Goal: Task Accomplishment & Management: Manage account settings

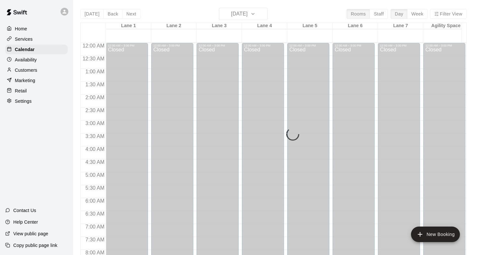
scroll to position [377, 0]
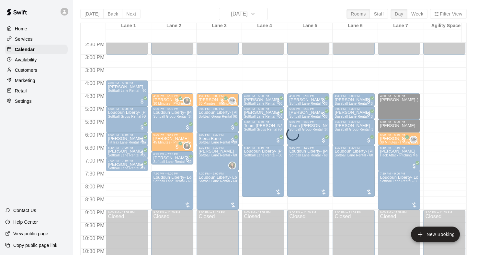
click at [90, 14] on div "Today Back Next Wednesday Sep 17 Rooms Staff Day Week Filter View Lane 1 17 Wed…" at bounding box center [273, 135] width 386 height 255
click at [33, 33] on div "Home" at bounding box center [36, 29] width 62 height 10
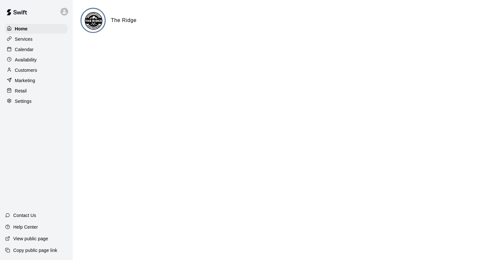
click at [35, 50] on div "Calendar" at bounding box center [36, 50] width 62 height 10
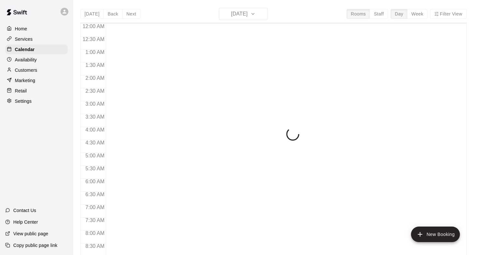
scroll to position [377, 0]
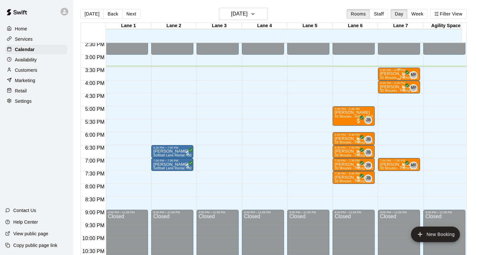
click at [396, 74] on p "Landon Tibbs" at bounding box center [399, 74] width 38 height 0
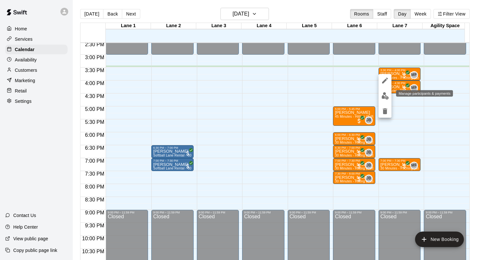
click at [382, 97] on img "edit" at bounding box center [385, 95] width 7 height 7
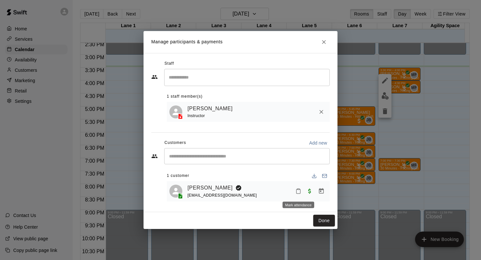
click at [300, 193] on icon "Mark attendance" at bounding box center [299, 191] width 4 height 5
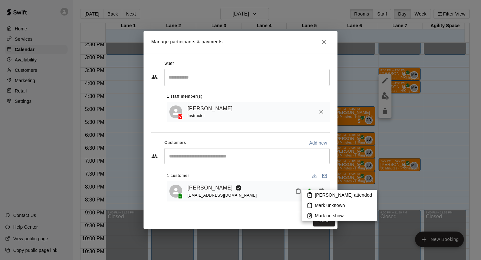
drag, startPoint x: 368, startPoint y: 31, endPoint x: 322, endPoint y: 42, distance: 47.3
click at [322, 42] on div at bounding box center [240, 130] width 481 height 260
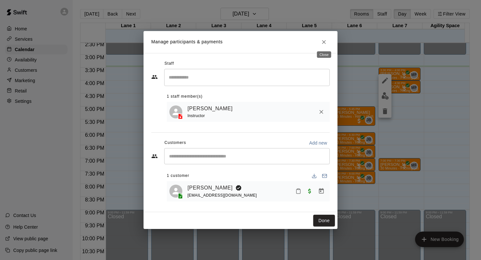
click at [323, 42] on icon "Close" at bounding box center [324, 42] width 4 height 4
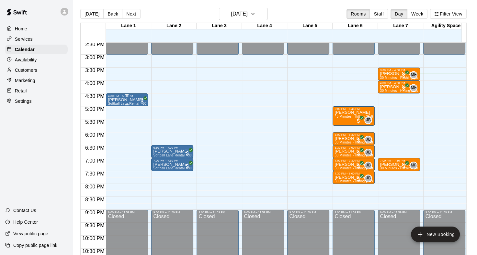
click at [133, 100] on p "Raegan Schied" at bounding box center [127, 100] width 38 height 0
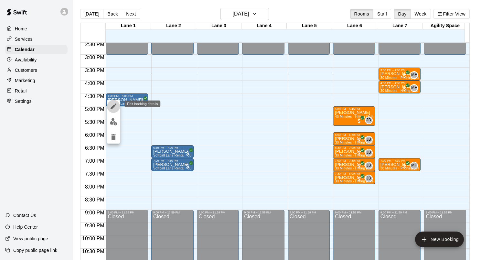
click at [116, 105] on icon "edit" at bounding box center [114, 107] width 8 height 8
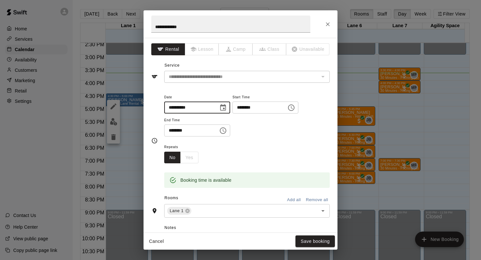
click at [181, 108] on input "**********" at bounding box center [189, 108] width 50 height 12
click at [319, 213] on icon "Open" at bounding box center [323, 211] width 8 height 8
type input "**********"
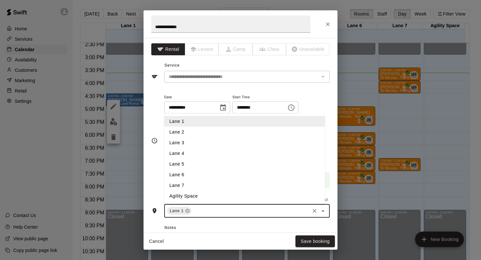
click at [202, 134] on li "Lane 2" at bounding box center [244, 132] width 161 height 11
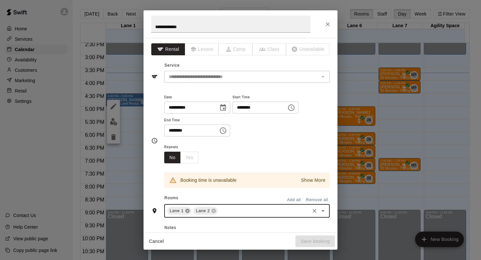
click at [186, 211] on icon at bounding box center [187, 211] width 4 height 4
click at [319, 211] on icon "Open" at bounding box center [323, 211] width 8 height 8
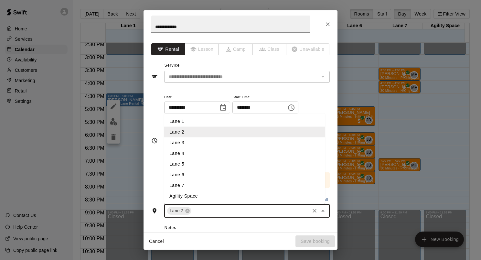
click at [189, 125] on li "Lane 1" at bounding box center [244, 121] width 161 height 11
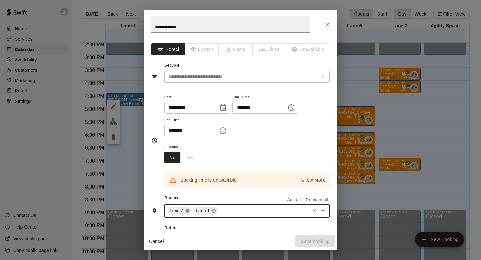
click at [189, 210] on icon at bounding box center [187, 211] width 4 height 4
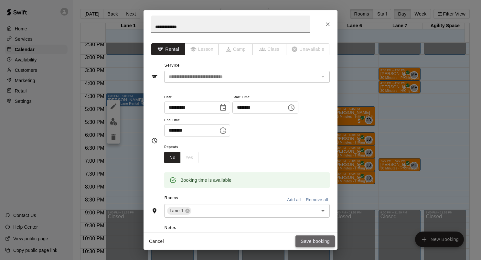
click at [313, 242] on button "Save booking" at bounding box center [315, 242] width 39 height 12
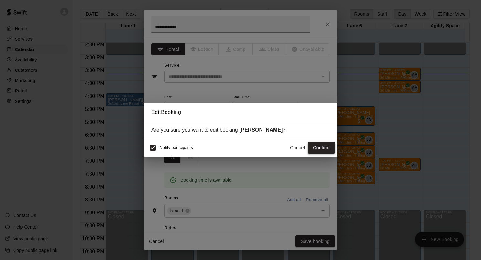
click at [318, 147] on button "Confirm" at bounding box center [321, 148] width 27 height 12
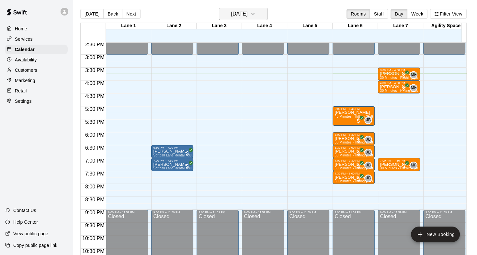
click at [255, 15] on icon "button" at bounding box center [252, 14] width 5 height 8
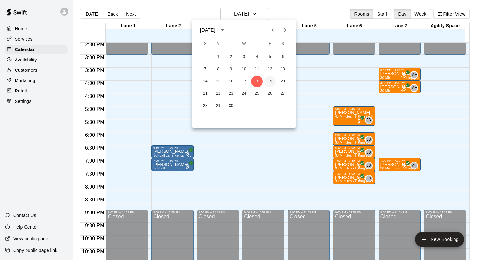
click at [270, 81] on button "19" at bounding box center [270, 82] width 12 height 12
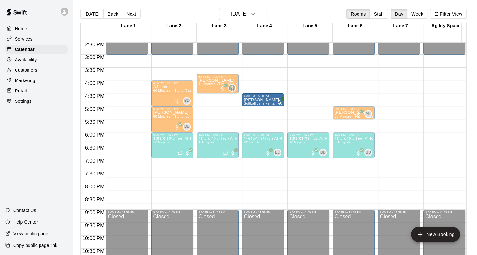
drag, startPoint x: 133, startPoint y: 99, endPoint x: 249, endPoint y: 101, distance: 115.5
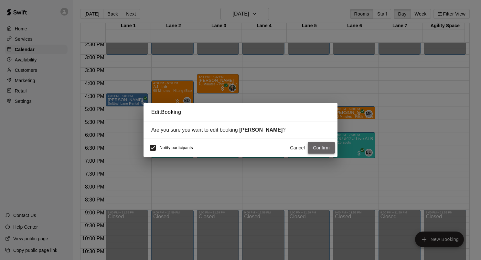
click at [324, 149] on button "Confirm" at bounding box center [321, 148] width 27 height 12
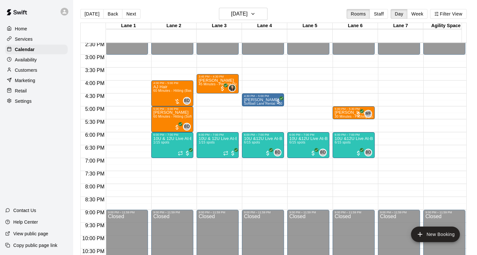
click at [94, 14] on button "[DATE]" at bounding box center [91, 14] width 23 height 10
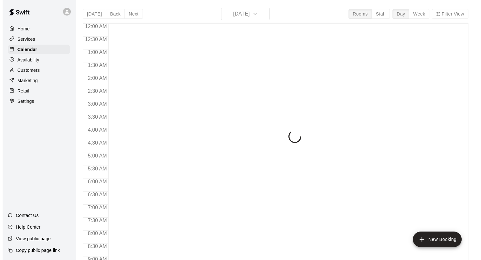
scroll to position [377, 0]
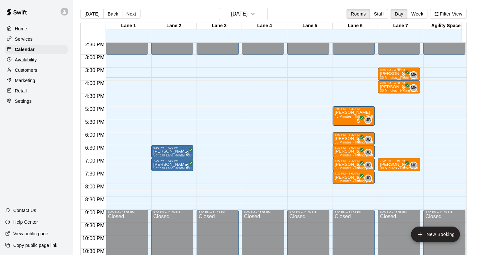
click at [392, 70] on div "3:30 PM – 4:00 PM" at bounding box center [399, 70] width 38 height 3
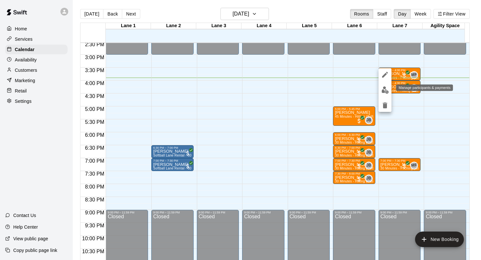
click at [382, 91] on img "edit" at bounding box center [385, 89] width 7 height 7
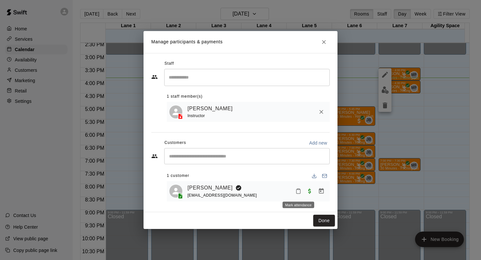
click at [297, 195] on button "Mark attendance" at bounding box center [298, 191] width 11 height 11
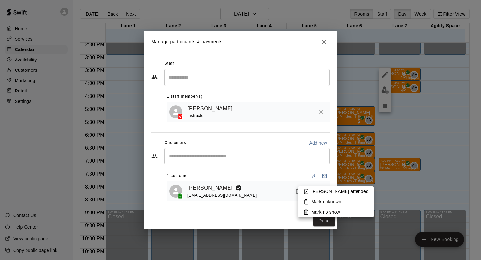
click at [302, 192] on li "Mark attended" at bounding box center [336, 191] width 76 height 10
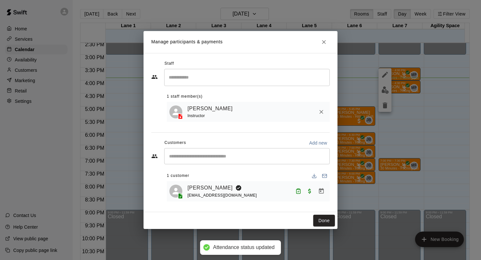
click at [329, 222] on button "Done" at bounding box center [325, 221] width 22 height 12
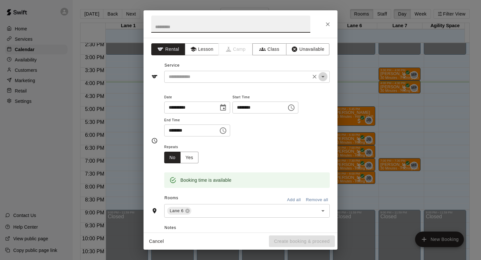
click at [319, 78] on icon "Open" at bounding box center [323, 77] width 8 height 8
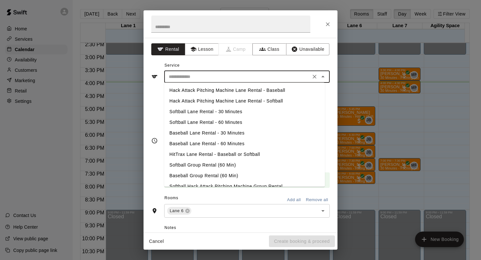
click at [219, 136] on li "Baseball Lane Rental - 30 Minutes" at bounding box center [244, 133] width 161 height 11
type input "**********"
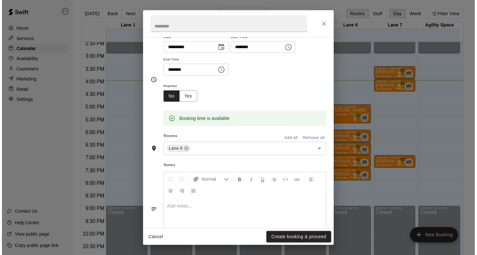
scroll to position [89, 0]
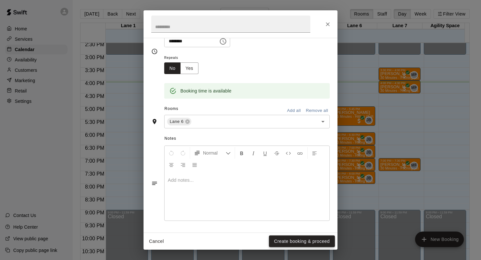
click at [274, 243] on button "Create booking & proceed" at bounding box center [302, 242] width 66 height 12
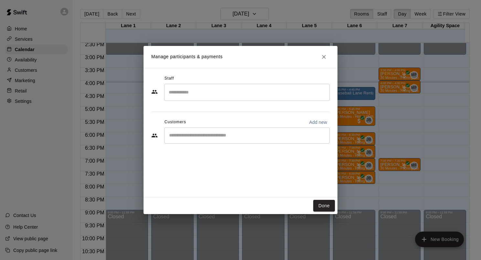
click at [189, 135] on input "Start typing to search customers..." at bounding box center [247, 135] width 160 height 6
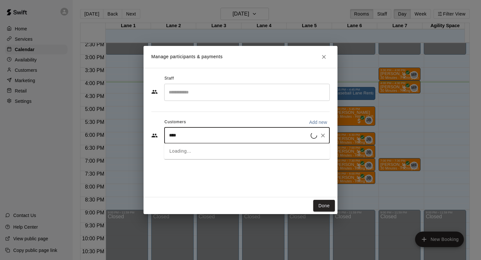
type input "*****"
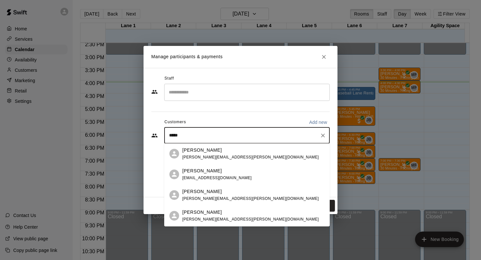
click at [220, 173] on p "JP BLANKENSHIP" at bounding box center [201, 171] width 39 height 7
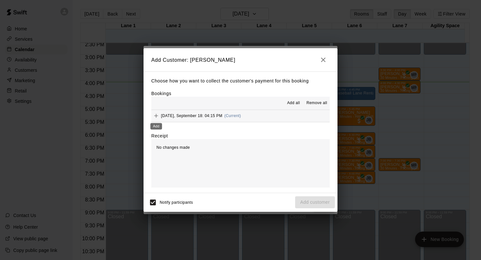
click at [156, 117] on icon "Add" at bounding box center [156, 116] width 4 height 4
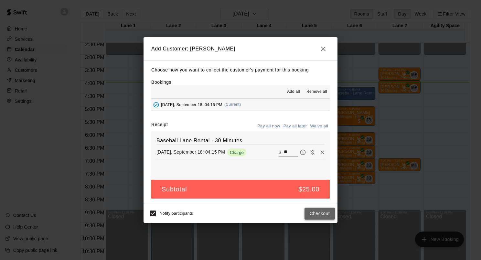
click at [318, 216] on button "Checkout" at bounding box center [320, 214] width 30 height 12
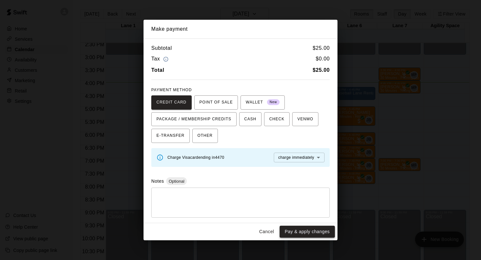
click at [317, 235] on button "Pay & apply changes" at bounding box center [307, 232] width 55 height 12
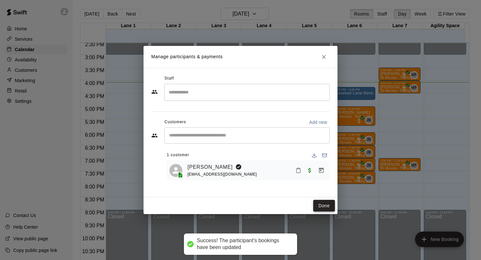
click at [324, 208] on button "Done" at bounding box center [325, 206] width 22 height 12
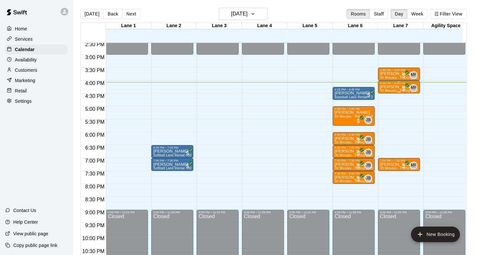
click at [395, 87] on p "Eli Tibbs" at bounding box center [399, 87] width 38 height 0
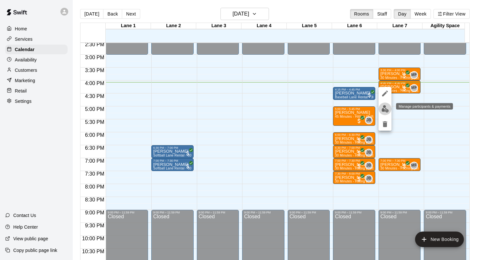
click at [380, 109] on button "edit" at bounding box center [385, 109] width 13 height 13
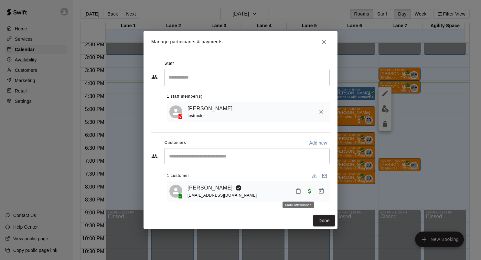
click at [298, 193] on icon "Mark attendance" at bounding box center [299, 191] width 6 height 6
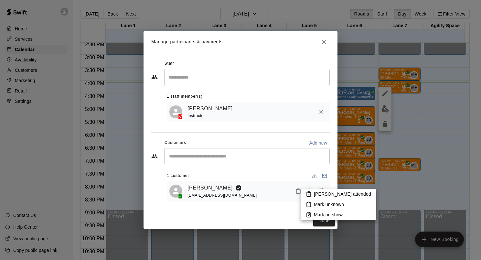
click at [314, 194] on p "Mark attended" at bounding box center [342, 194] width 57 height 6
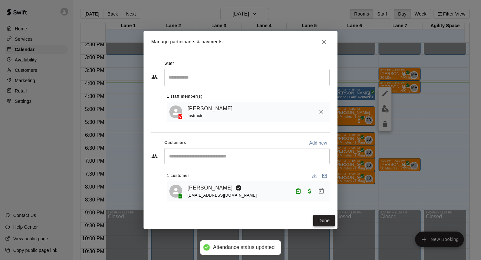
click at [323, 223] on button "Done" at bounding box center [325, 221] width 22 height 12
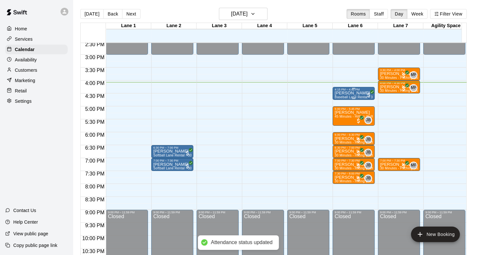
click at [342, 93] on p "JP BLANKENSHIP" at bounding box center [353, 93] width 38 height 0
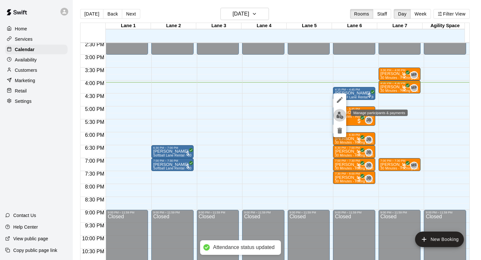
click at [340, 116] on img "edit" at bounding box center [339, 115] width 7 height 7
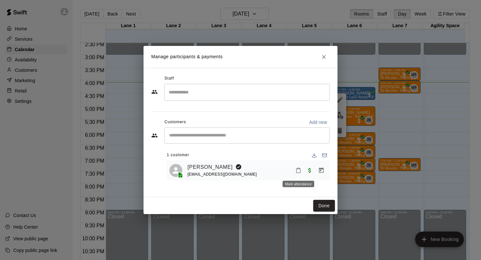
click at [299, 168] on icon "Mark attendance" at bounding box center [299, 171] width 6 height 6
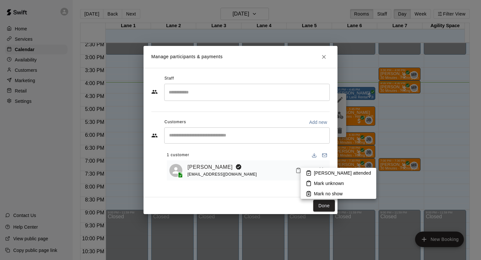
click at [324, 174] on p "Mark attended" at bounding box center [342, 173] width 57 height 6
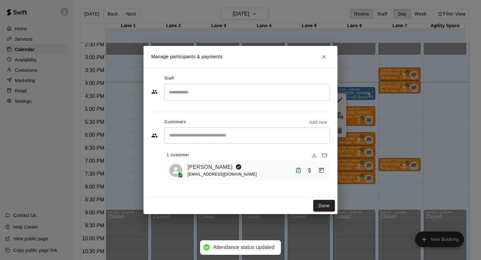
click at [328, 208] on button "Done" at bounding box center [325, 206] width 22 height 12
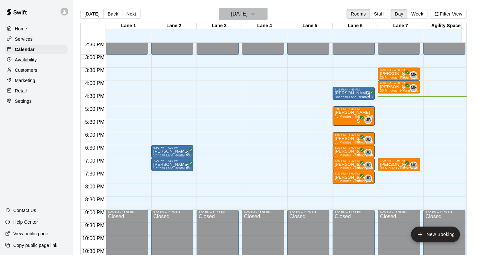
click at [255, 13] on icon "button" at bounding box center [252, 14] width 5 height 8
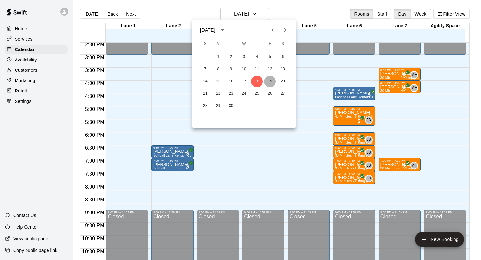
click at [272, 81] on button "19" at bounding box center [270, 82] width 12 height 12
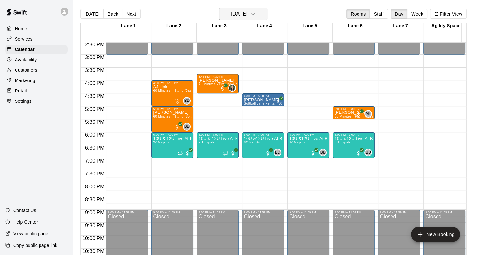
click at [254, 14] on icon "button" at bounding box center [252, 13] width 3 height 1
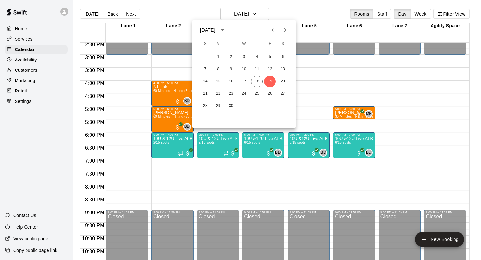
click at [260, 14] on div at bounding box center [240, 130] width 481 height 260
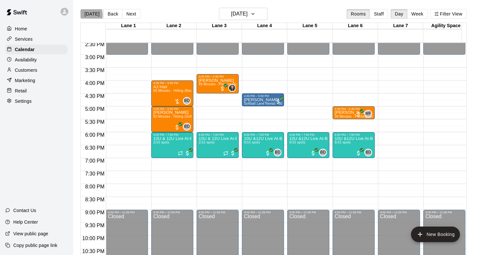
click at [83, 15] on button "[DATE]" at bounding box center [91, 14] width 23 height 10
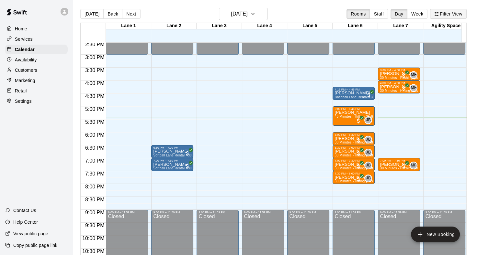
click at [80, 9] on button "[DATE]" at bounding box center [91, 14] width 23 height 10
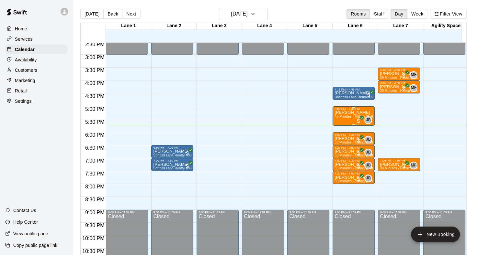
click at [346, 118] on span "45 Minutes - Hitting (Softball)" at bounding box center [356, 117] width 45 height 4
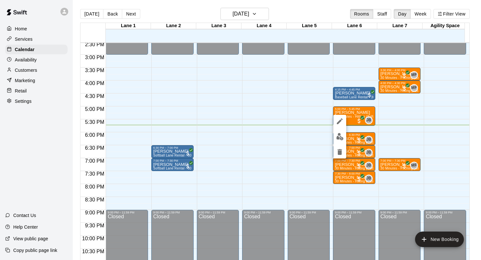
click at [343, 138] on img "edit" at bounding box center [339, 136] width 7 height 7
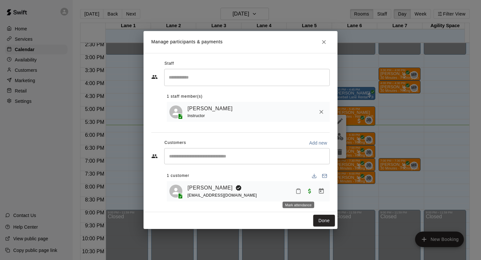
click at [300, 193] on icon "Mark attendance" at bounding box center [299, 191] width 6 height 6
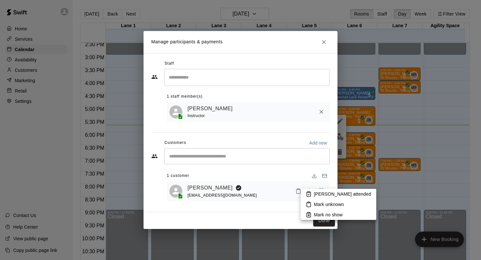
click at [314, 195] on p "Mark attended" at bounding box center [342, 194] width 57 height 6
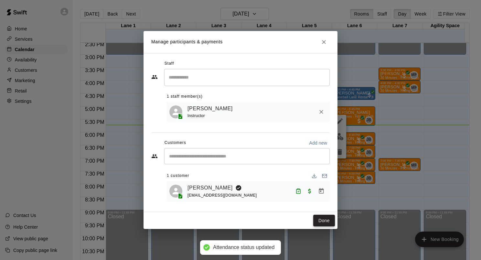
click at [321, 221] on button "Done" at bounding box center [325, 221] width 22 height 12
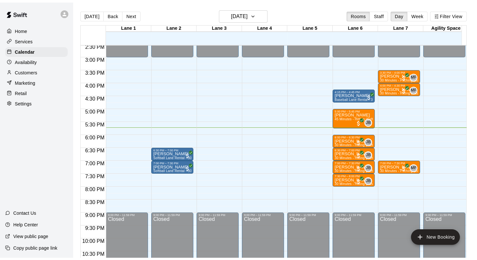
scroll to position [344, 0]
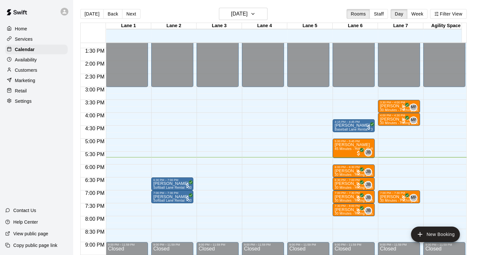
click at [23, 84] on p "Marketing" at bounding box center [25, 80] width 20 height 6
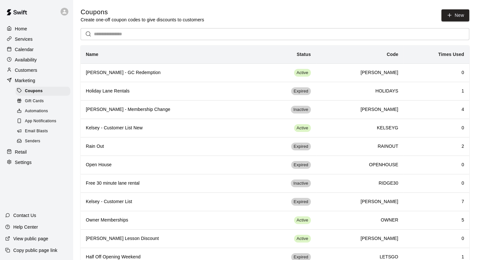
click at [20, 30] on p "Home" at bounding box center [21, 29] width 12 height 6
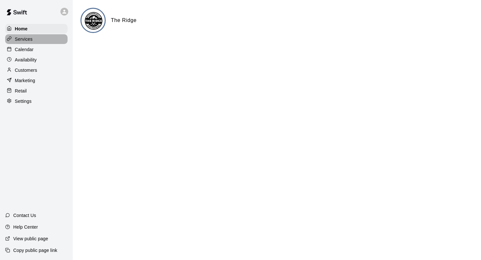
click at [23, 39] on p "Services" at bounding box center [24, 39] width 18 height 6
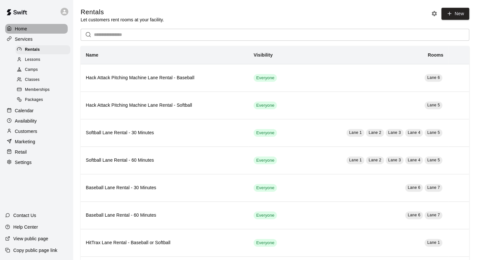
click at [18, 30] on p "Home" at bounding box center [21, 29] width 12 height 6
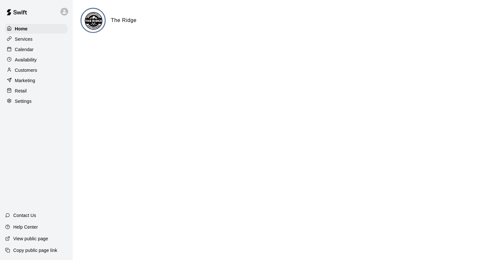
click at [26, 39] on p "Services" at bounding box center [24, 39] width 18 height 6
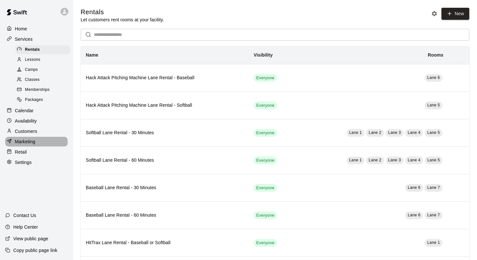
click at [18, 147] on div "Marketing" at bounding box center [36, 142] width 62 height 10
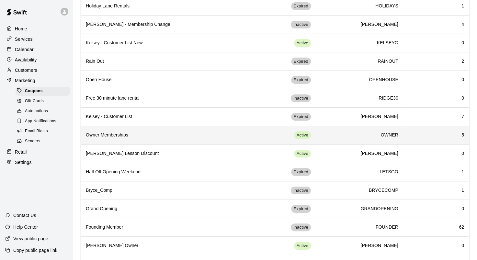
scroll to position [97, 0]
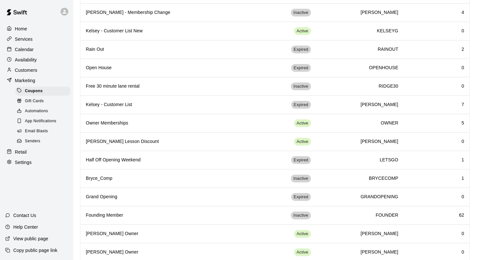
click at [17, 155] on p "Retail" at bounding box center [21, 152] width 12 height 6
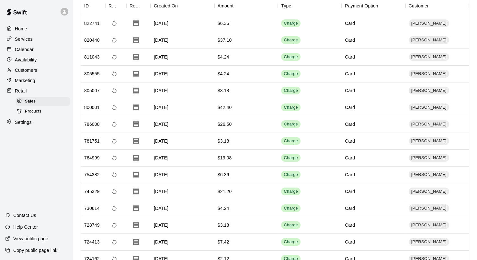
scroll to position [97, 0]
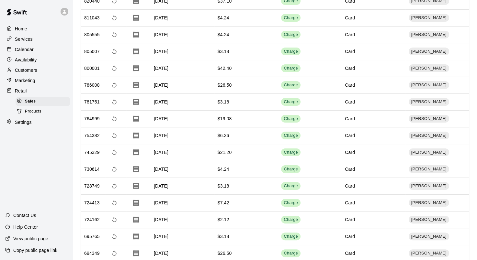
click at [26, 126] on p "Settings" at bounding box center [23, 122] width 17 height 6
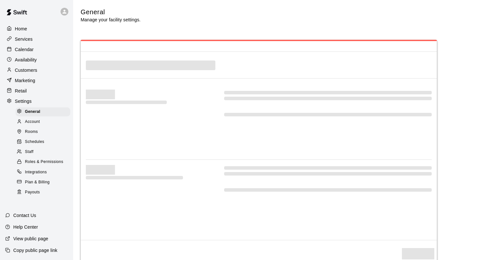
select select "**"
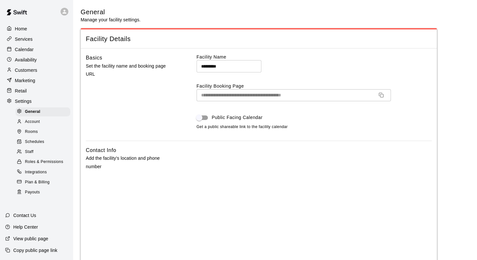
click at [28, 32] on div "Home" at bounding box center [36, 29] width 62 height 10
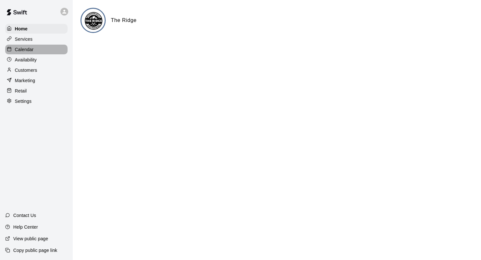
click at [30, 50] on p "Calendar" at bounding box center [24, 49] width 19 height 6
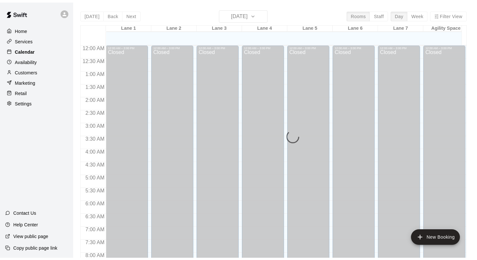
scroll to position [377, 0]
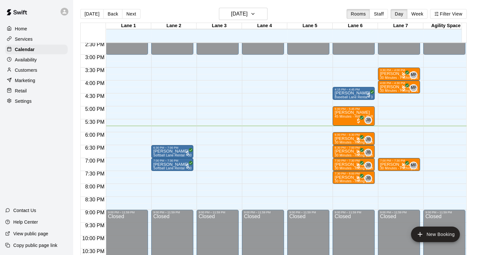
click at [30, 62] on p "Availability" at bounding box center [26, 60] width 22 height 6
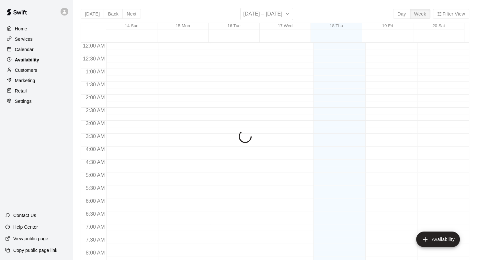
scroll to position [396, 0]
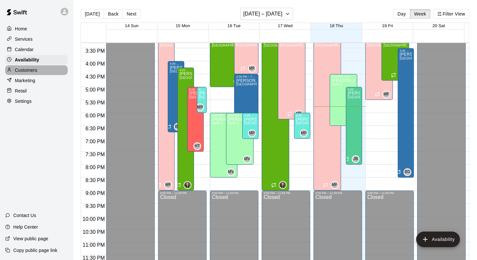
click at [28, 71] on p "Customers" at bounding box center [26, 70] width 22 height 6
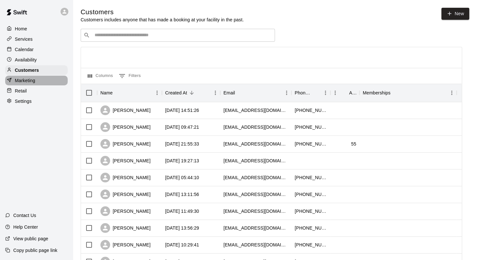
click at [25, 85] on div "Marketing" at bounding box center [36, 81] width 62 height 10
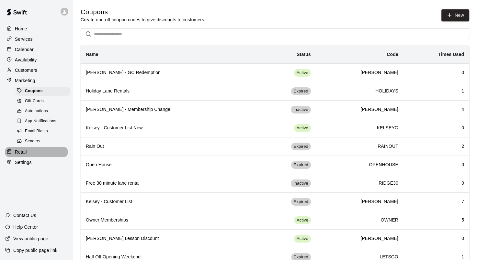
click at [21, 155] on p "Retail" at bounding box center [21, 152] width 12 height 6
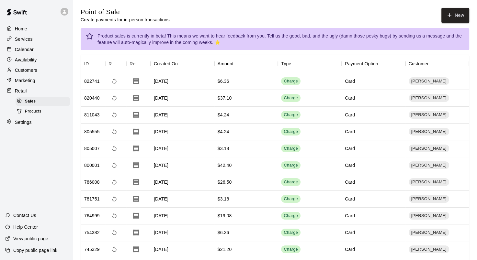
click at [21, 126] on p "Settings" at bounding box center [23, 122] width 17 height 6
select select "**"
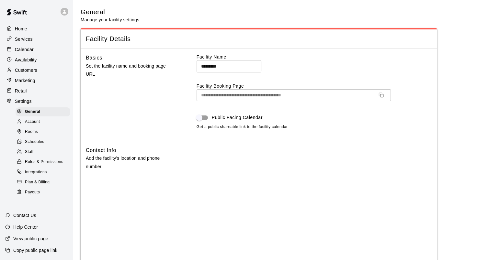
click at [29, 155] on span "Staff" at bounding box center [29, 152] width 8 height 6
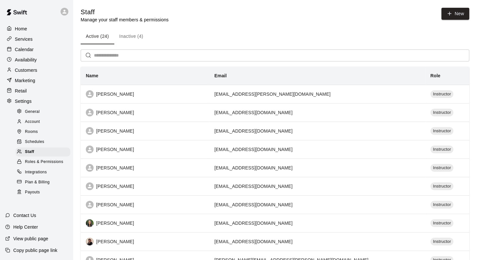
click at [29, 32] on div "Home" at bounding box center [36, 29] width 62 height 10
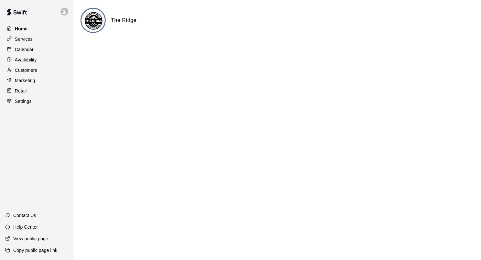
click at [19, 28] on p "Home" at bounding box center [21, 29] width 13 height 6
click at [23, 39] on p "Services" at bounding box center [24, 39] width 18 height 6
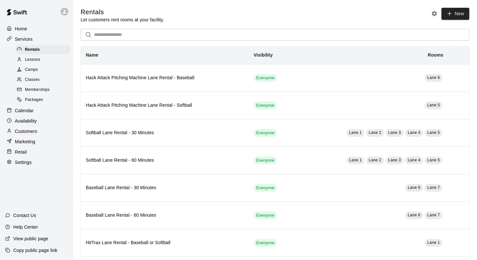
click at [30, 61] on span "Lessons" at bounding box center [33, 60] width 16 height 6
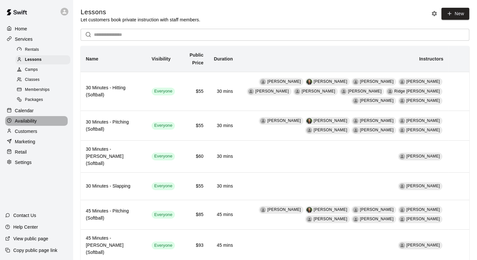
click at [25, 126] on div "Availability" at bounding box center [36, 121] width 62 height 10
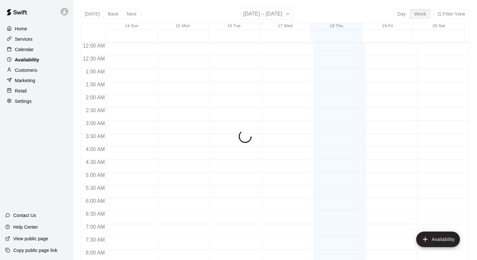
scroll to position [396, 0]
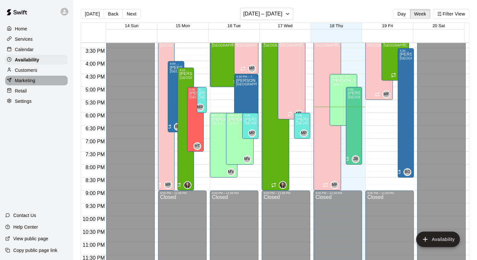
click at [28, 82] on p "Marketing" at bounding box center [25, 80] width 20 height 6
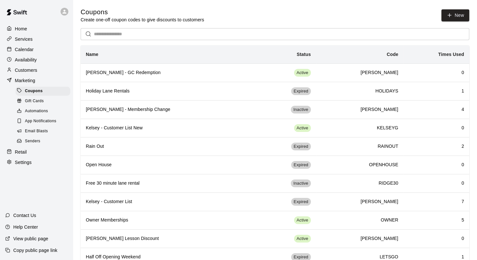
click at [43, 125] on span "App Notifications" at bounding box center [40, 121] width 31 height 6
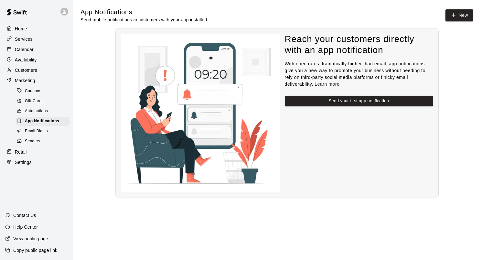
click at [44, 135] on span "Email Blasts" at bounding box center [36, 131] width 23 height 6
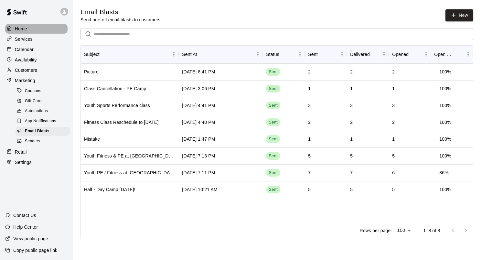
click at [28, 32] on div "Home" at bounding box center [36, 29] width 62 height 10
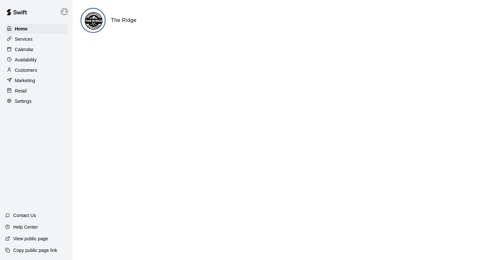
click at [23, 10] on img at bounding box center [17, 12] width 34 height 19
click at [23, 44] on div "Services" at bounding box center [36, 39] width 62 height 10
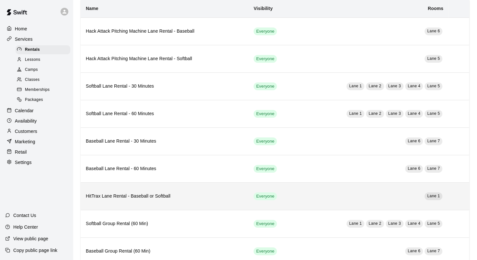
scroll to position [117, 0]
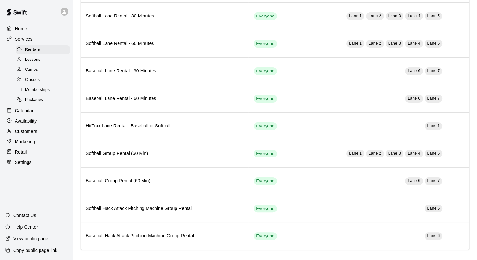
click at [28, 10] on img at bounding box center [17, 12] width 34 height 19
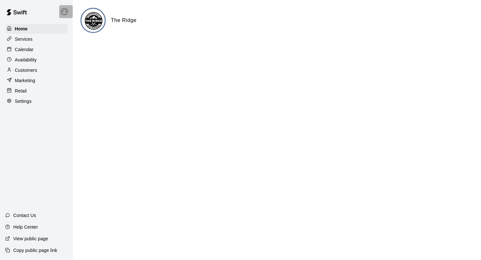
click at [64, 13] on icon at bounding box center [64, 12] width 4 height 4
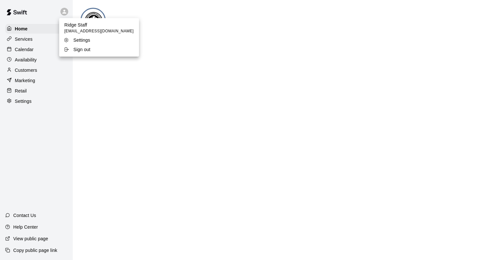
click at [41, 135] on div at bounding box center [240, 130] width 481 height 260
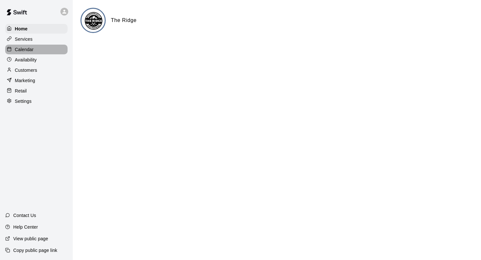
click at [37, 53] on div "Calendar" at bounding box center [36, 50] width 62 height 10
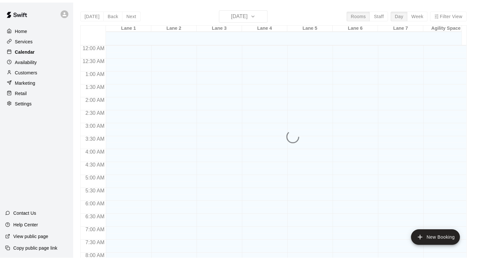
scroll to position [377, 0]
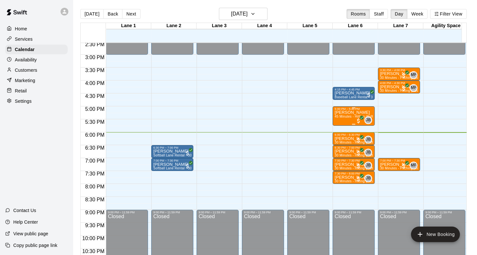
click at [336, 119] on div "Lily Amazeen 45 Minutes - Hitting (Softball)" at bounding box center [353, 238] width 38 height 255
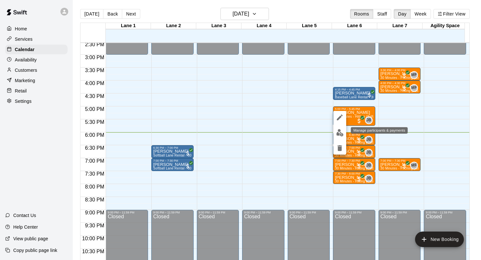
click at [338, 132] on img "edit" at bounding box center [339, 132] width 7 height 7
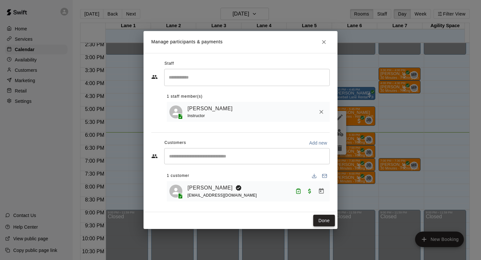
click at [330, 183] on button "Done" at bounding box center [325, 221] width 22 height 12
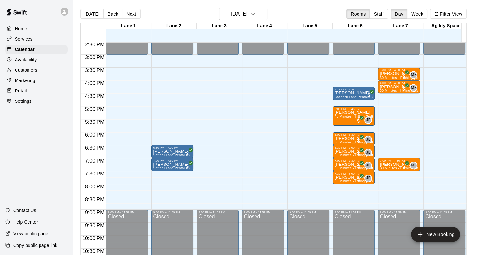
click at [344, 134] on div "6:00 PM – 6:30 PM" at bounding box center [353, 134] width 38 height 3
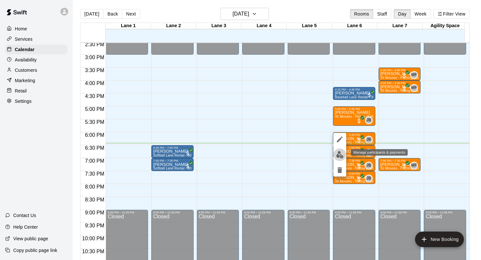
click at [340, 155] on img "edit" at bounding box center [339, 154] width 7 height 7
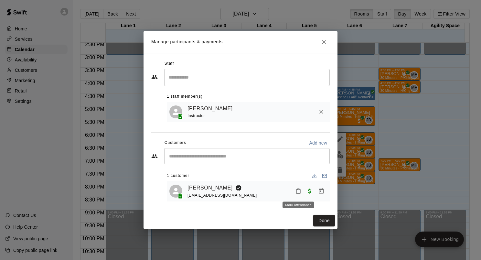
click at [298, 183] on icon "Mark attendance" at bounding box center [299, 191] width 6 height 6
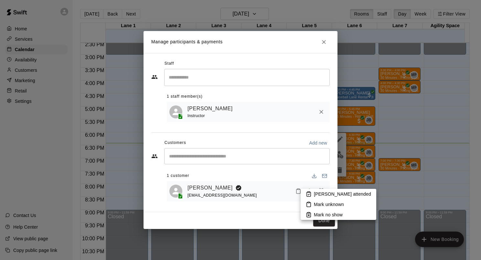
click at [310, 183] on icon at bounding box center [309, 194] width 6 height 6
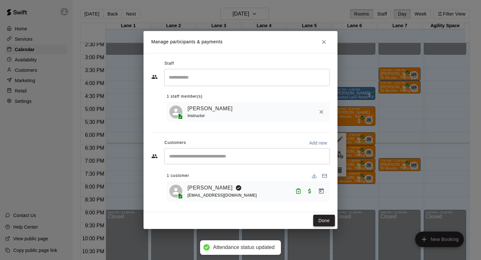
click at [320, 183] on button "Done" at bounding box center [325, 221] width 22 height 12
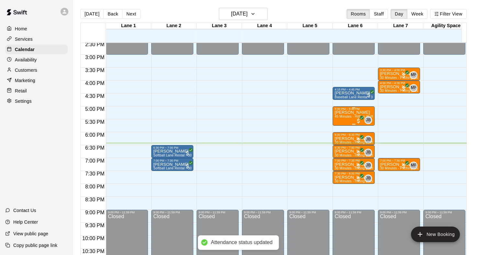
click at [346, 115] on span "45 Minutes - Hitting (Softball)" at bounding box center [356, 117] width 45 height 4
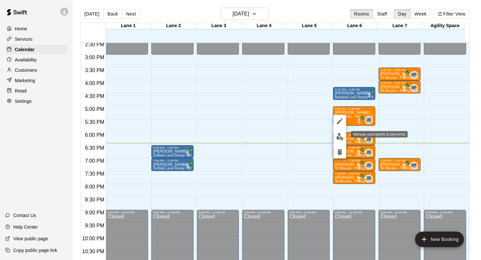
click at [341, 139] on img "edit" at bounding box center [339, 136] width 7 height 7
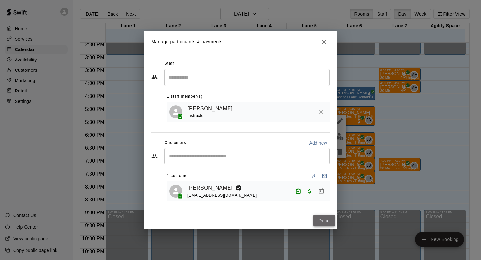
click at [319, 183] on button "Done" at bounding box center [325, 221] width 22 height 12
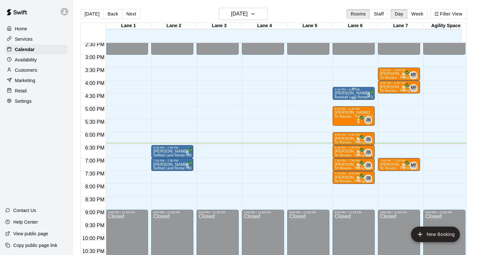
click at [349, 93] on p "JP BLANKENSHIP" at bounding box center [353, 93] width 38 height 0
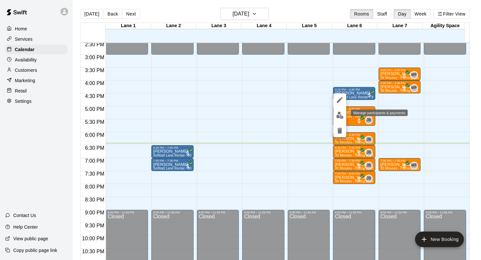
click at [340, 118] on img "edit" at bounding box center [339, 115] width 7 height 7
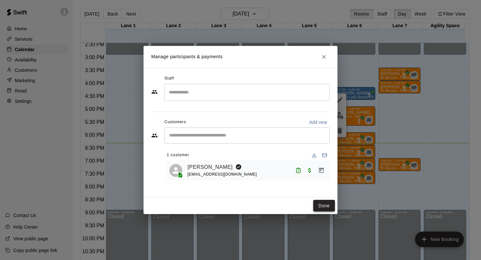
click at [320, 183] on button "Done" at bounding box center [325, 206] width 22 height 12
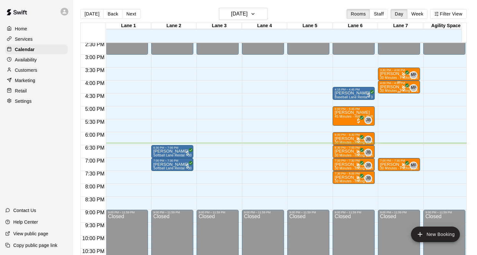
click at [386, 87] on p "Eli Tibbs" at bounding box center [399, 87] width 38 height 0
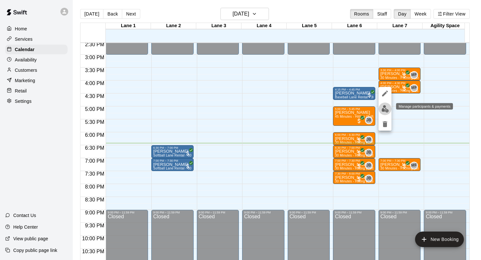
click at [384, 109] on img "edit" at bounding box center [385, 108] width 7 height 7
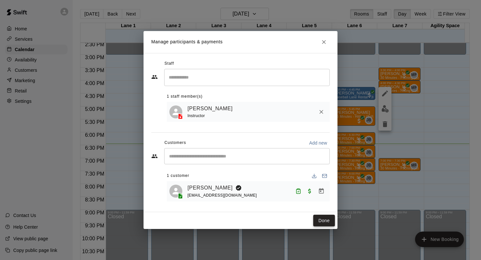
click at [327, 183] on button "Done" at bounding box center [325, 221] width 22 height 12
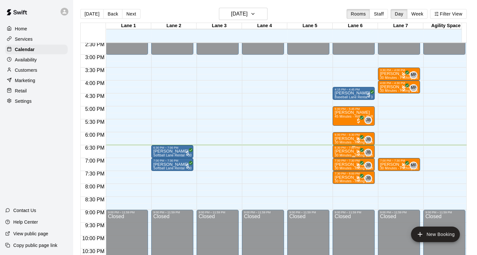
click at [346, 151] on p "Sloane Abedrabo" at bounding box center [353, 151] width 38 height 0
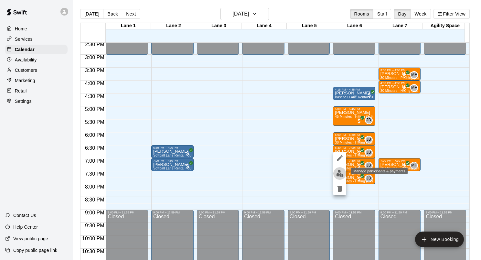
click at [338, 173] on img "edit" at bounding box center [339, 173] width 7 height 7
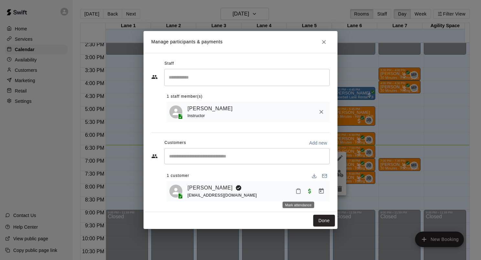
click at [299, 183] on icon "Mark attendance" at bounding box center [299, 191] width 6 height 6
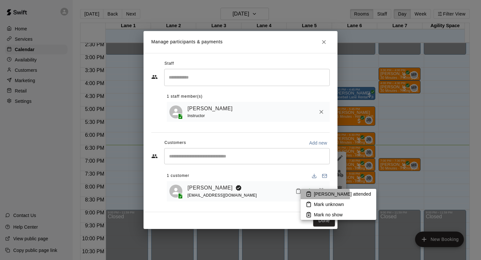
click at [314, 183] on p "Mark attended" at bounding box center [342, 194] width 57 height 6
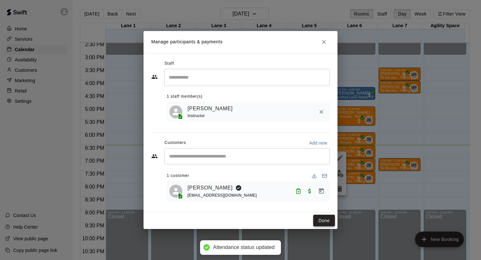
click at [320, 183] on button "Done" at bounding box center [325, 221] width 22 height 12
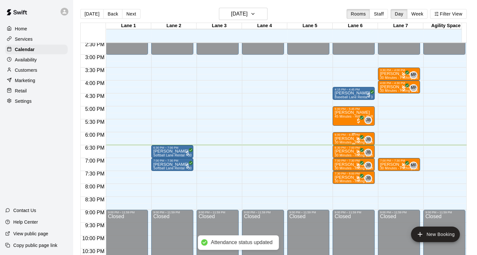
click at [340, 136] on div "6:00 PM – 6:30 PM" at bounding box center [353, 134] width 38 height 3
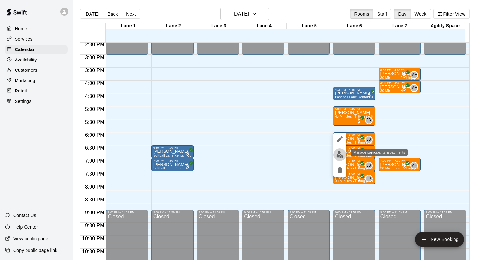
click at [339, 159] on button "edit" at bounding box center [340, 155] width 13 height 13
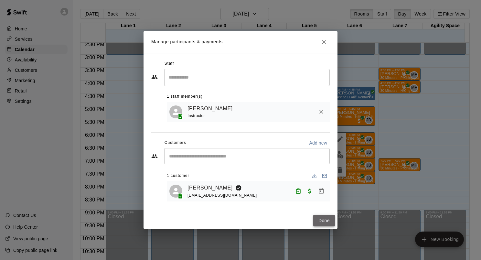
click at [322, 183] on button "Done" at bounding box center [325, 221] width 22 height 12
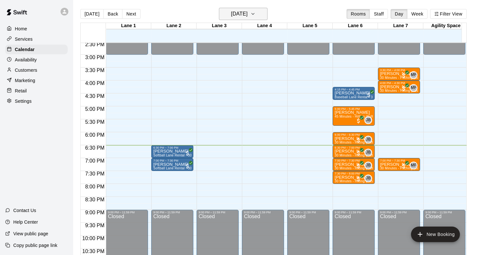
click at [255, 15] on icon "button" at bounding box center [252, 14] width 5 height 8
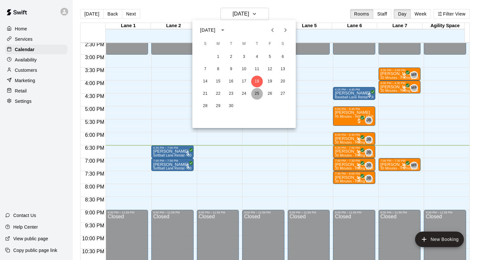
click at [259, 94] on button "25" at bounding box center [257, 94] width 12 height 12
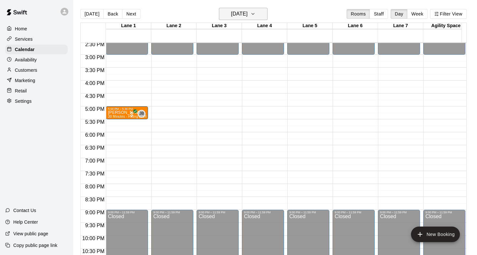
click at [255, 13] on icon "button" at bounding box center [252, 14] width 5 height 8
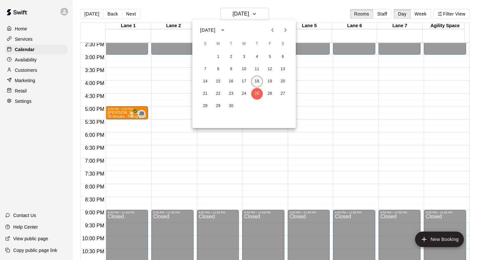
click at [260, 84] on button "18" at bounding box center [257, 82] width 12 height 12
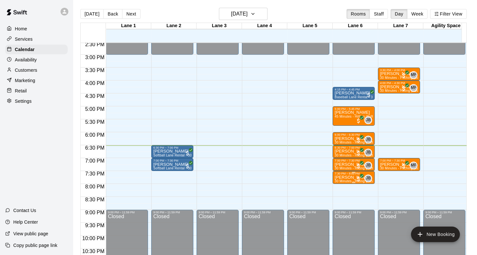
click at [344, 175] on div "7:30 PM – 8:00 PM" at bounding box center [353, 173] width 38 height 3
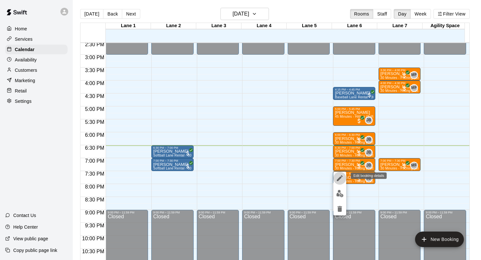
click at [339, 179] on icon "edit" at bounding box center [340, 178] width 6 height 6
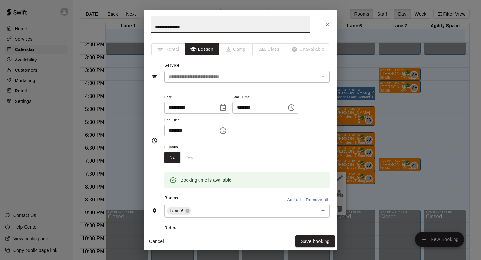
click at [227, 108] on icon "Choose date, selected date is Sep 18, 2025" at bounding box center [223, 108] width 8 height 8
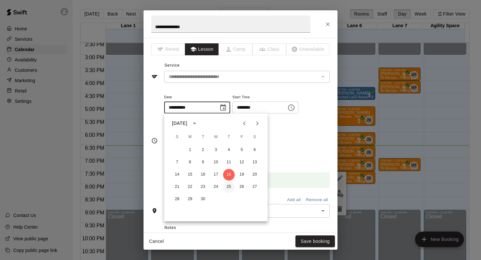
click at [228, 183] on button "25" at bounding box center [229, 187] width 12 height 12
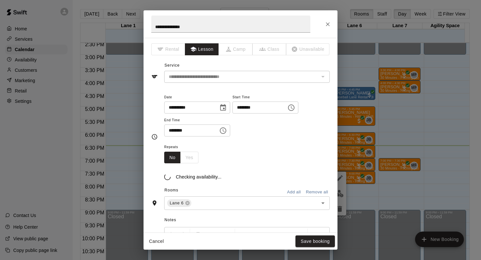
type input "**********"
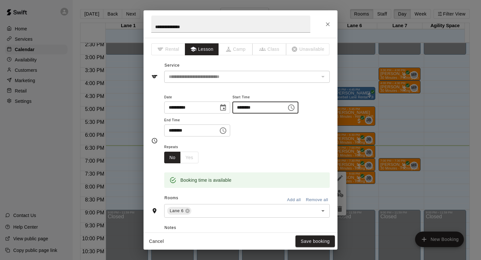
click at [248, 109] on input "********" at bounding box center [258, 108] width 50 height 12
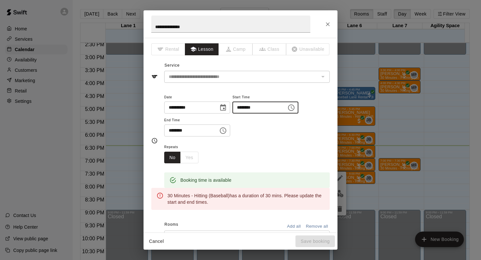
type input "********"
click at [173, 131] on input "********" at bounding box center [189, 131] width 50 height 12
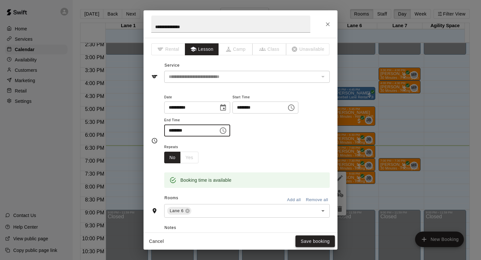
type input "********"
click at [309, 183] on button "Save booking" at bounding box center [315, 242] width 39 height 12
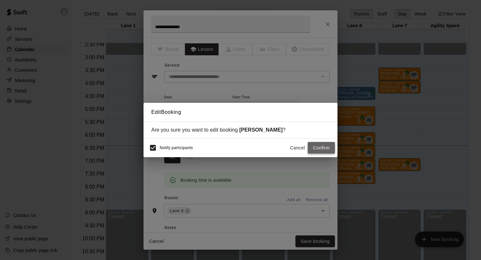
click at [322, 148] on button "Confirm" at bounding box center [321, 148] width 27 height 12
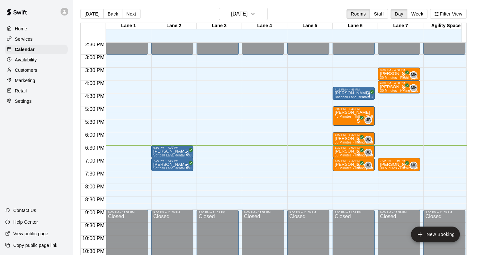
click at [166, 147] on div "6:30 PM – 7:00 PM" at bounding box center [172, 147] width 38 height 3
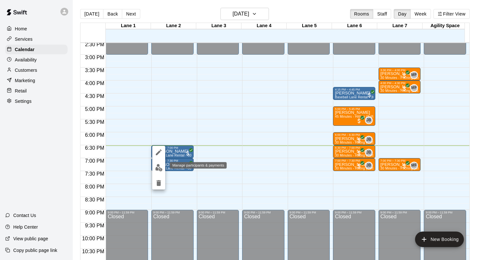
click at [161, 169] on img "edit" at bounding box center [158, 167] width 7 height 7
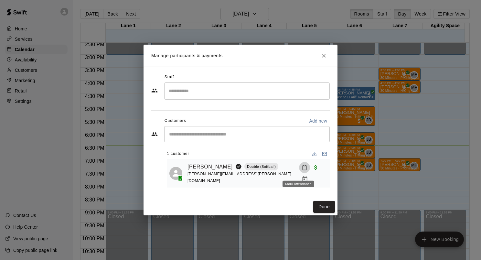
click at [302, 171] on icon "Mark attendance" at bounding box center [305, 168] width 6 height 6
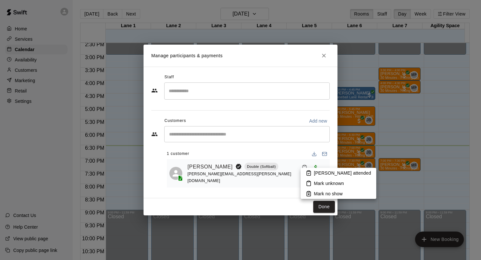
click at [316, 173] on p "Mark attended" at bounding box center [342, 173] width 57 height 6
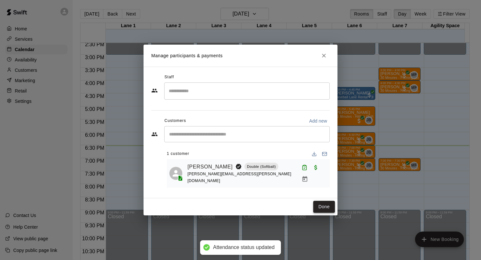
click at [324, 183] on button "Done" at bounding box center [325, 207] width 22 height 12
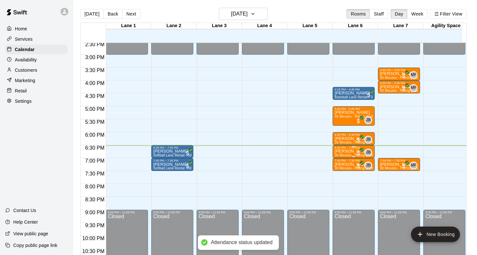
click at [342, 154] on span "30 Minutes - Hitting (Softball)" at bounding box center [356, 156] width 45 height 4
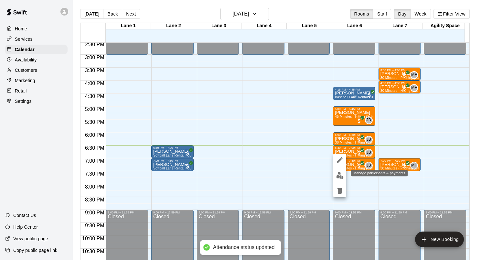
click at [339, 179] on img "edit" at bounding box center [339, 175] width 7 height 7
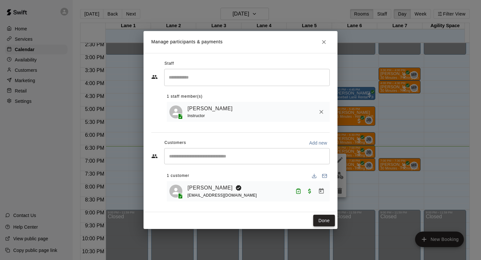
click at [326, 183] on button "Done" at bounding box center [325, 221] width 22 height 12
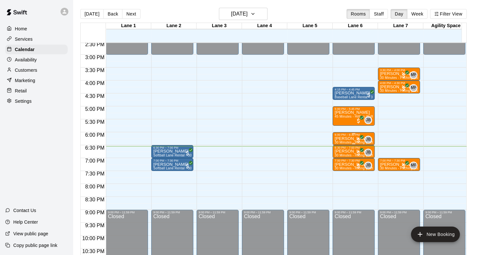
click at [351, 139] on p "[PERSON_NAME]" at bounding box center [353, 139] width 38 height 0
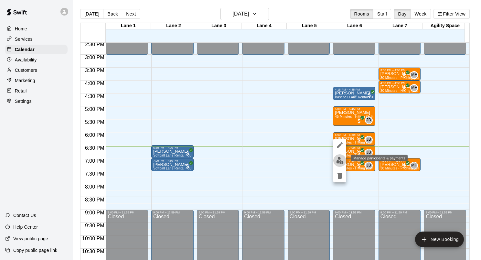
click at [340, 162] on img "edit" at bounding box center [339, 160] width 7 height 7
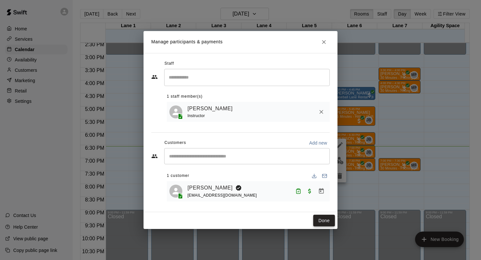
click at [325, 183] on button "Done" at bounding box center [325, 221] width 22 height 12
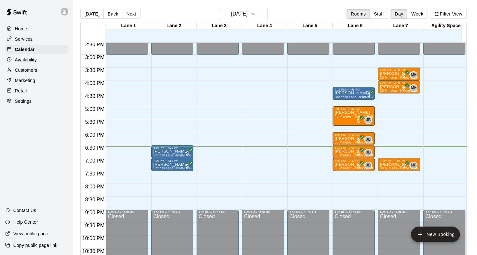
click at [31, 63] on p "Availability" at bounding box center [26, 60] width 22 height 6
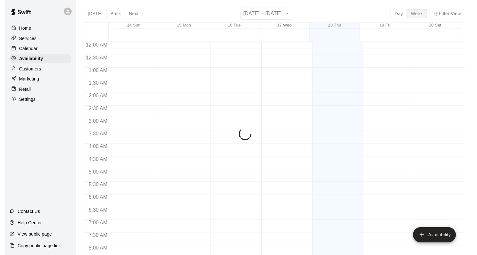
scroll to position [396, 0]
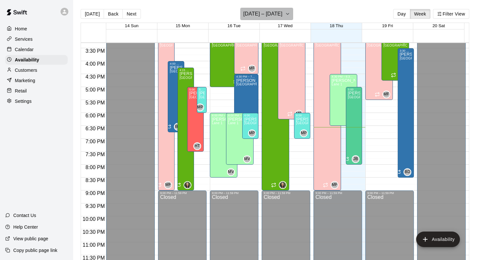
click at [290, 16] on icon "button" at bounding box center [287, 14] width 5 height 8
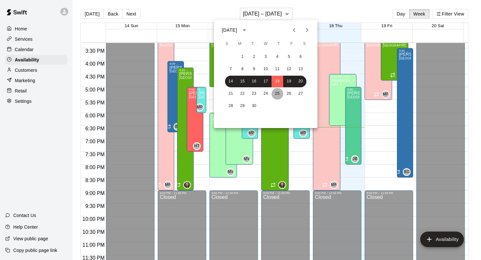
click at [279, 95] on button "25" at bounding box center [278, 94] width 12 height 12
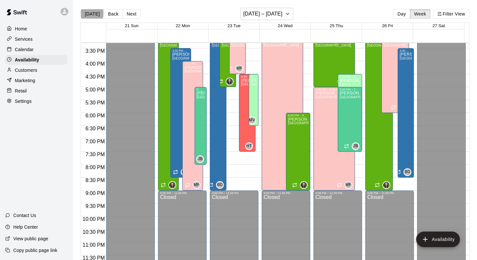
click at [88, 13] on button "[DATE]" at bounding box center [92, 14] width 23 height 10
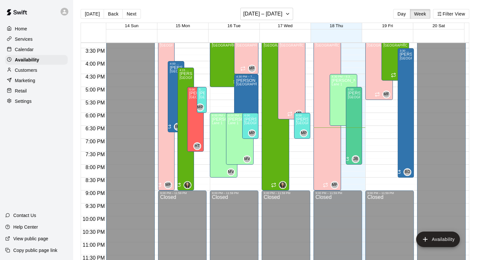
click at [27, 32] on p "Home" at bounding box center [21, 29] width 12 height 6
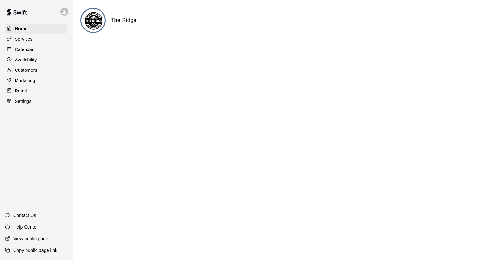
click at [36, 48] on div "Calendar" at bounding box center [36, 50] width 62 height 10
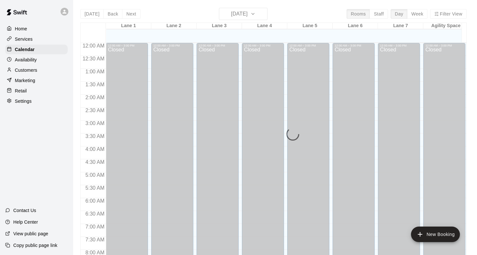
scroll to position [377, 0]
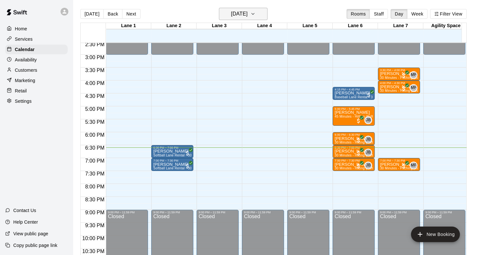
click at [255, 14] on icon "button" at bounding box center [252, 14] width 5 height 8
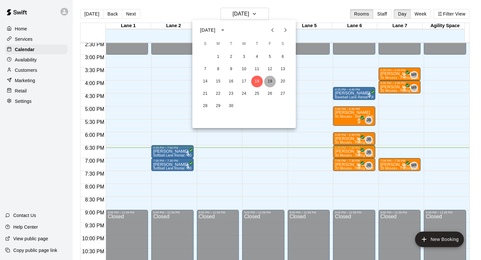
click at [270, 84] on button "19" at bounding box center [270, 82] width 12 height 12
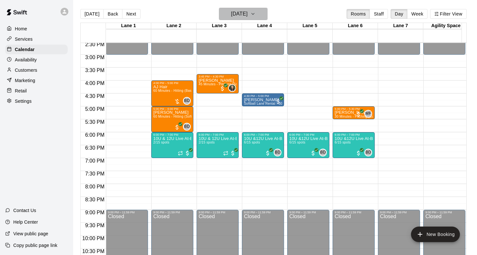
click at [255, 15] on icon "button" at bounding box center [252, 14] width 5 height 8
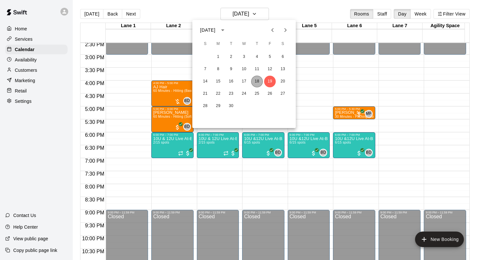
click at [258, 80] on button "18" at bounding box center [257, 82] width 12 height 12
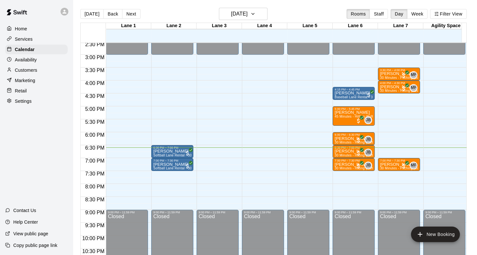
click at [281, 10] on div "Today Back Next Thursday Sep 18 Rooms Staff Day Week Filter View" at bounding box center [273, 15] width 386 height 15
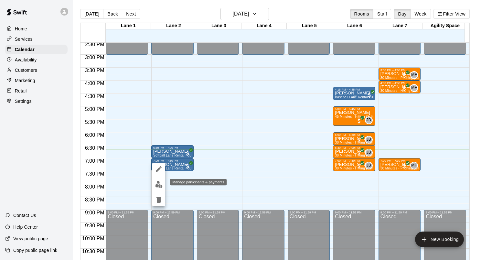
click at [163, 183] on button "edit" at bounding box center [158, 184] width 13 height 13
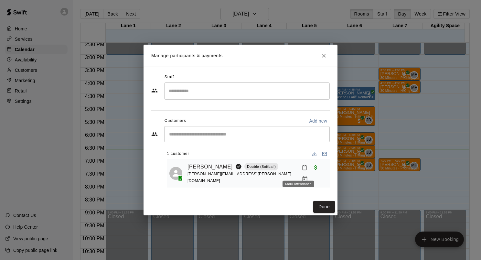
click at [302, 171] on icon "Mark attendance" at bounding box center [305, 168] width 6 height 6
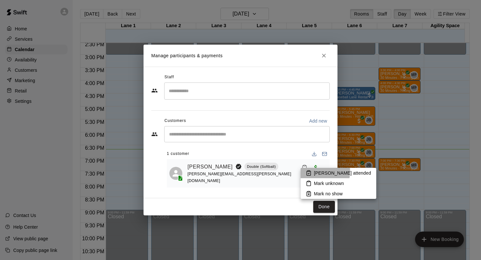
click at [307, 171] on icon at bounding box center [309, 173] width 4 height 5
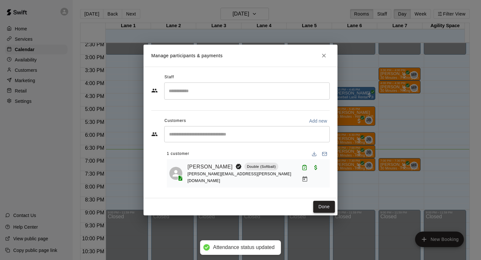
click at [325, 183] on button "Done" at bounding box center [325, 207] width 22 height 12
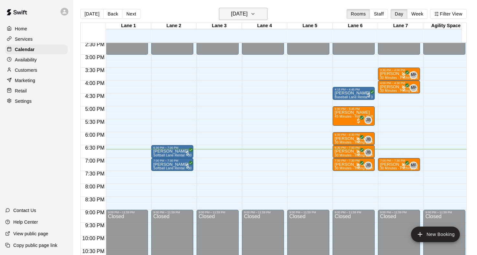
click at [255, 14] on icon "button" at bounding box center [252, 14] width 5 height 8
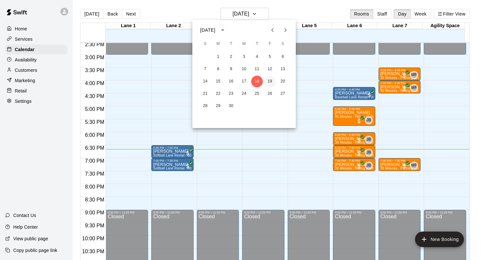
click at [270, 83] on button "19" at bounding box center [270, 82] width 12 height 12
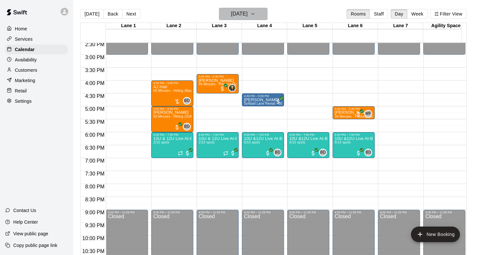
click at [254, 13] on icon "button" at bounding box center [252, 13] width 3 height 1
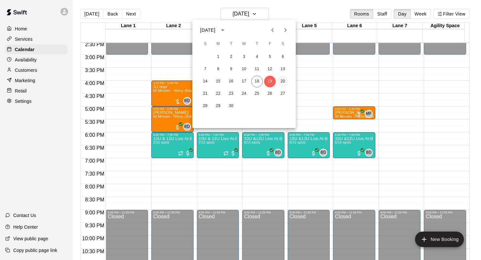
click at [282, 82] on button "20" at bounding box center [283, 82] width 12 height 12
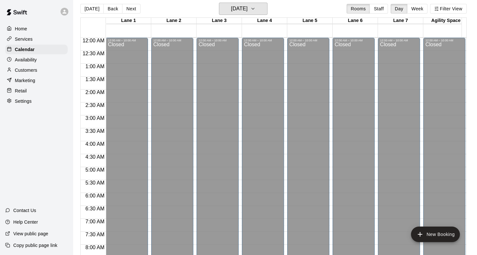
scroll to position [0, 0]
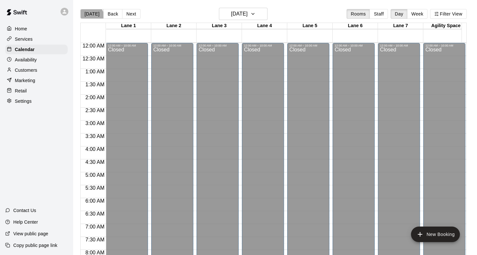
click at [88, 18] on button "[DATE]" at bounding box center [91, 14] width 23 height 10
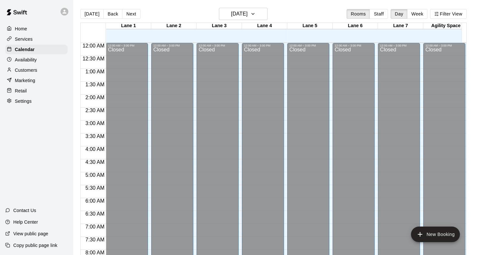
click at [31, 30] on div "Home" at bounding box center [36, 29] width 62 height 10
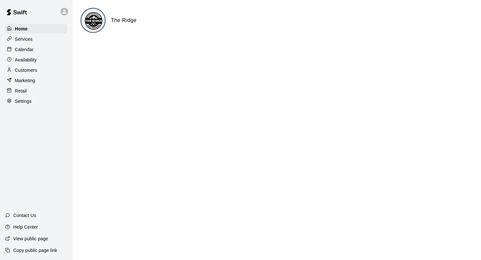
click at [33, 50] on div "Calendar" at bounding box center [36, 50] width 62 height 10
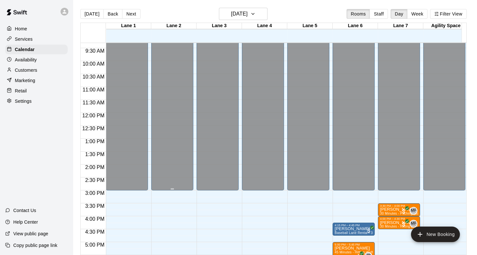
scroll to position [344, 0]
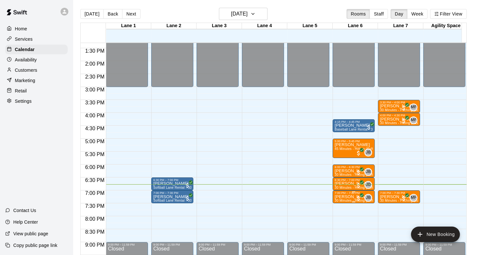
click at [348, 183] on span "30 Minutes - Hitting (Softball)" at bounding box center [356, 201] width 45 height 4
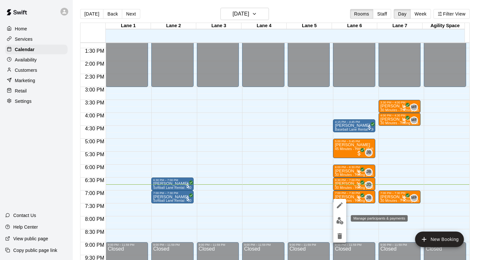
click at [344, 183] on button "edit" at bounding box center [340, 221] width 13 height 13
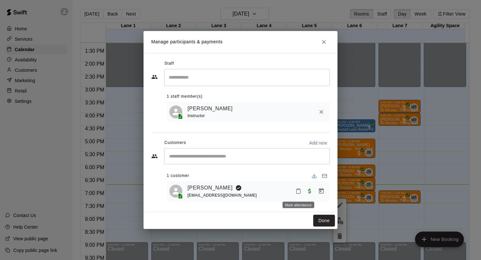
click at [301, 183] on button "Mark attendance" at bounding box center [298, 191] width 11 height 11
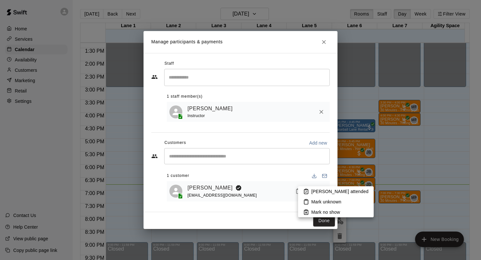
click at [310, 183] on li "Mark attended" at bounding box center [336, 191] width 76 height 10
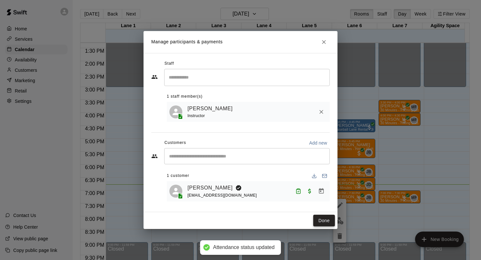
click at [322, 183] on button "Done" at bounding box center [325, 221] width 22 height 12
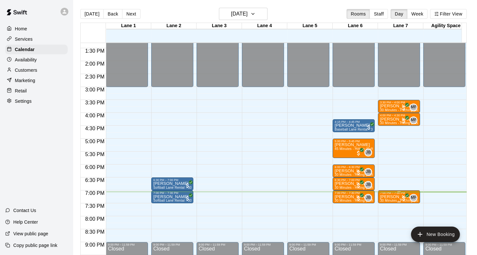
click at [383, 183] on div "7:00 PM – 7:30 PM" at bounding box center [399, 193] width 38 height 3
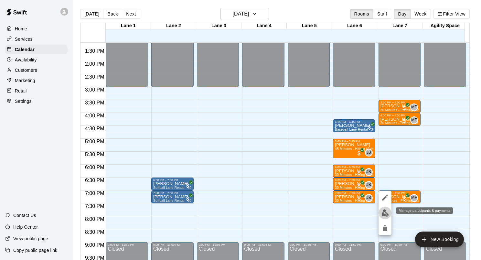
click at [386, 183] on img "edit" at bounding box center [385, 212] width 7 height 7
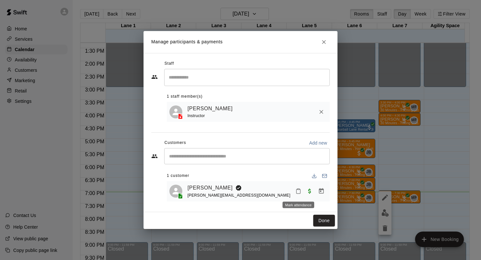
click at [296, 183] on icon "Mark attendance" at bounding box center [299, 191] width 6 height 6
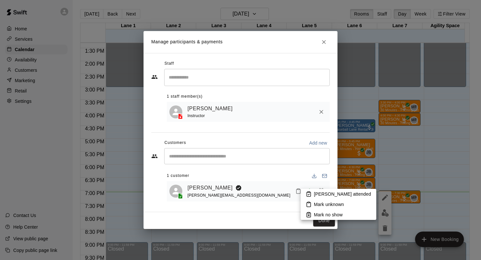
click at [309, 183] on li "Mark attended" at bounding box center [339, 194] width 76 height 10
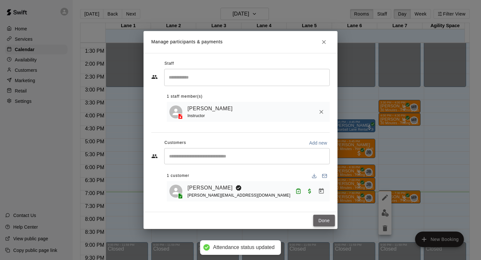
click at [319, 183] on button "Done" at bounding box center [325, 221] width 22 height 12
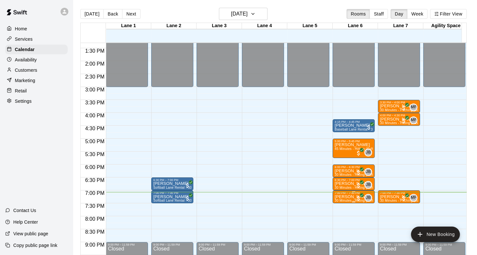
click at [345, 183] on p "[PERSON_NAME]" at bounding box center [353, 197] width 38 height 0
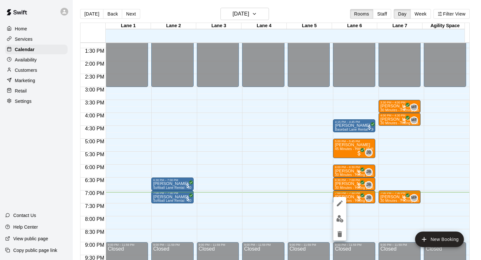
click at [340, 183] on button "edit" at bounding box center [340, 219] width 13 height 13
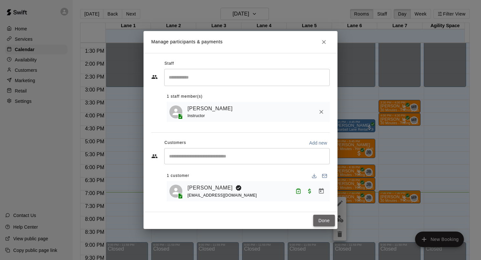
click at [319, 183] on button "Done" at bounding box center [325, 221] width 22 height 12
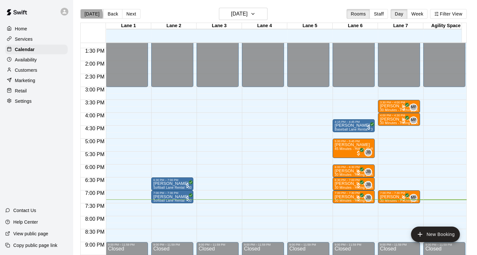
click at [87, 15] on button "[DATE]" at bounding box center [91, 14] width 23 height 10
click at [394, 183] on span "30 Minutes - Pitching (Baseball)" at bounding box center [404, 201] width 49 height 4
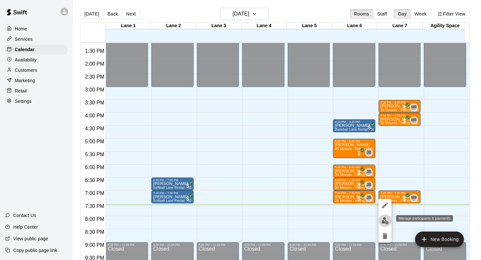
click at [387, 183] on img "edit" at bounding box center [385, 220] width 7 height 7
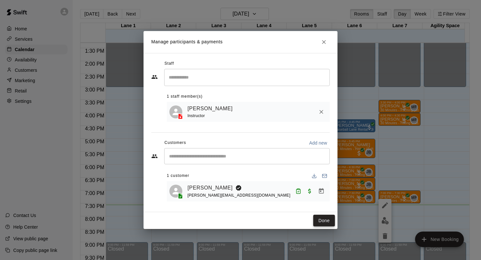
click at [330, 183] on button "Done" at bounding box center [325, 221] width 22 height 12
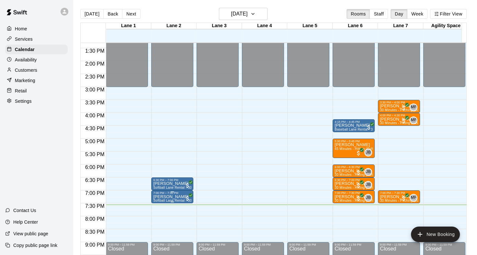
click at [163, 183] on div "7:00 PM – 7:30 PM" at bounding box center [172, 193] width 38 height 3
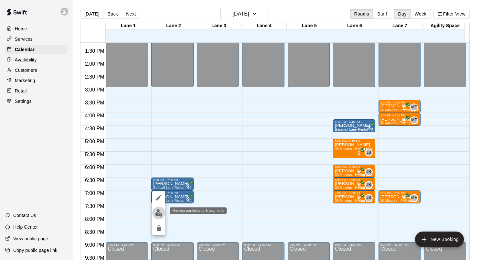
click at [157, 183] on img "edit" at bounding box center [158, 212] width 7 height 7
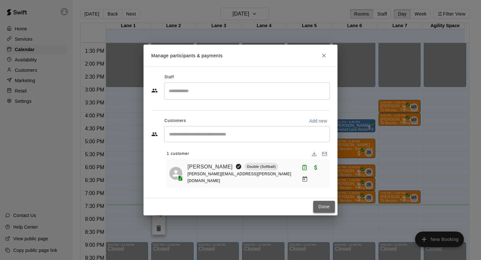
click at [323, 183] on button "Done" at bounding box center [325, 207] width 22 height 12
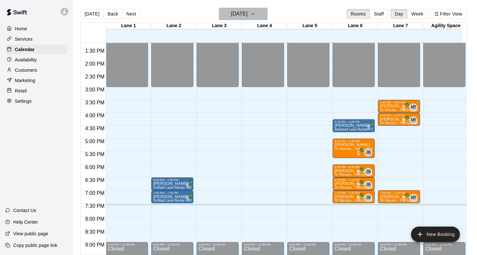
click at [255, 16] on icon "button" at bounding box center [252, 14] width 5 height 8
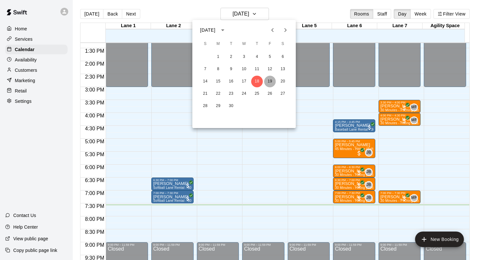
click at [270, 83] on button "19" at bounding box center [270, 82] width 12 height 12
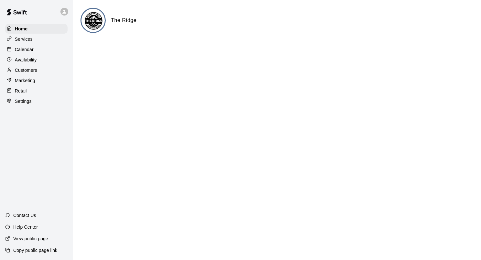
click at [22, 42] on p "Services" at bounding box center [24, 39] width 18 height 6
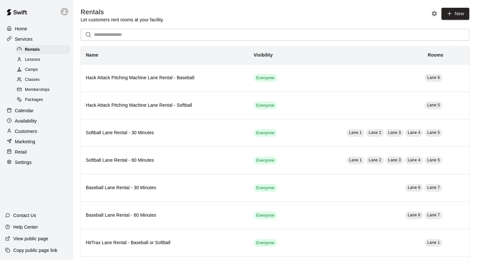
click at [28, 27] on div "Home" at bounding box center [36, 29] width 62 height 10
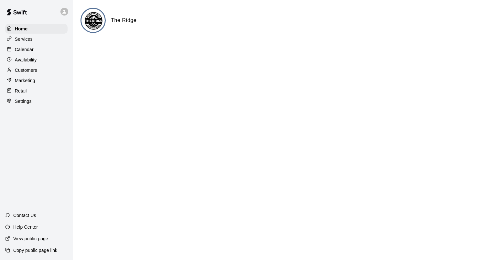
click at [39, 52] on div "Calendar" at bounding box center [36, 50] width 62 height 10
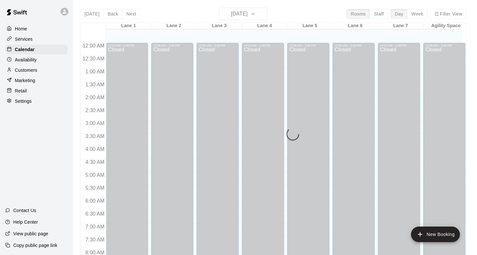
scroll to position [377, 0]
